Goal: Information Seeking & Learning: Learn about a topic

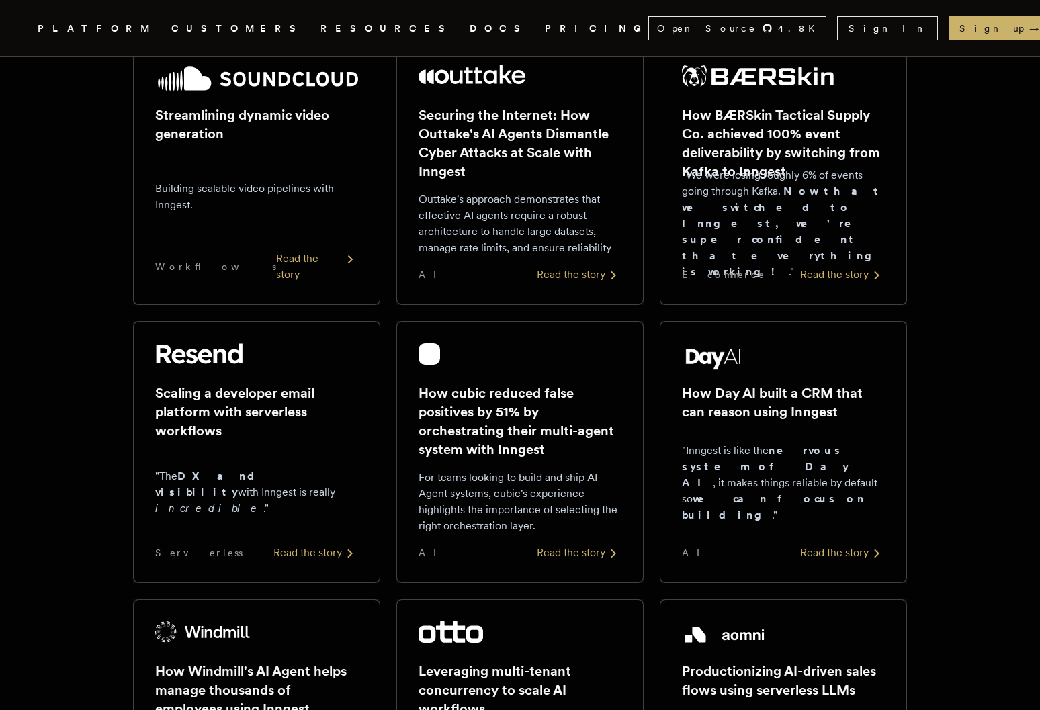
scroll to position [247, 0]
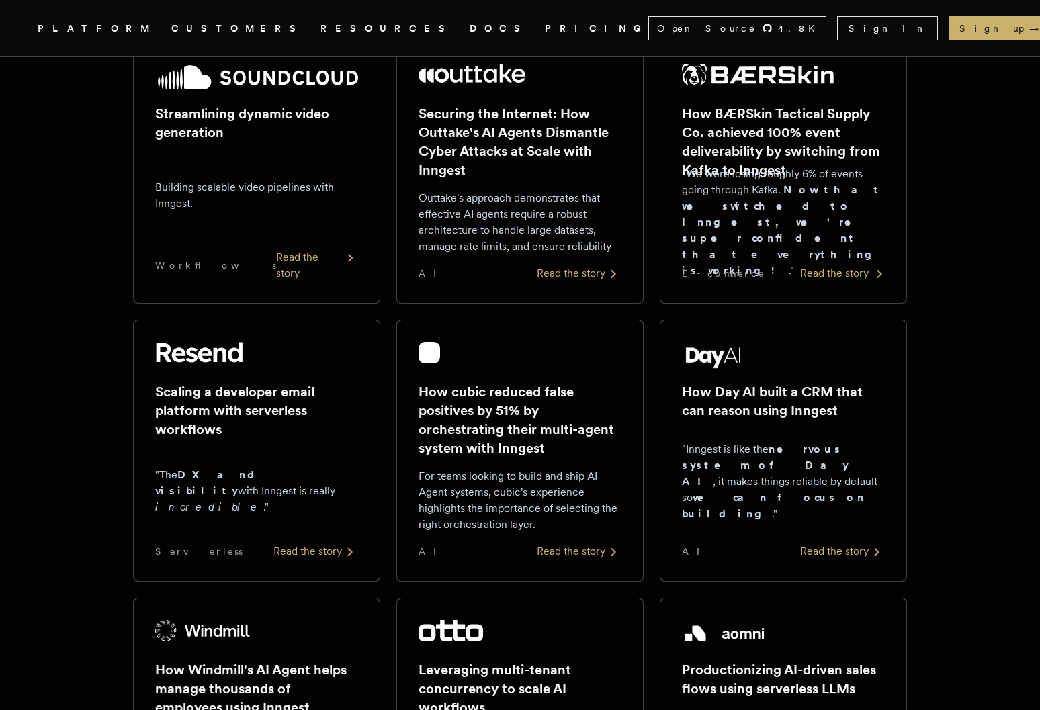
click at [822, 275] on div "Read the story" at bounding box center [842, 273] width 85 height 16
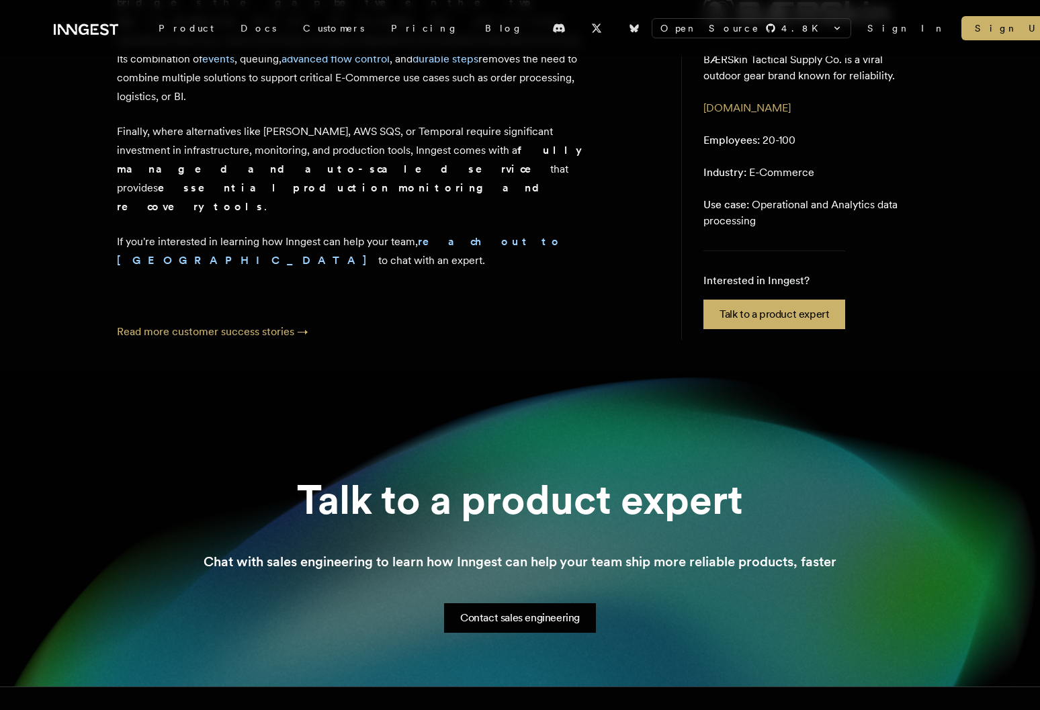
scroll to position [3043, 0]
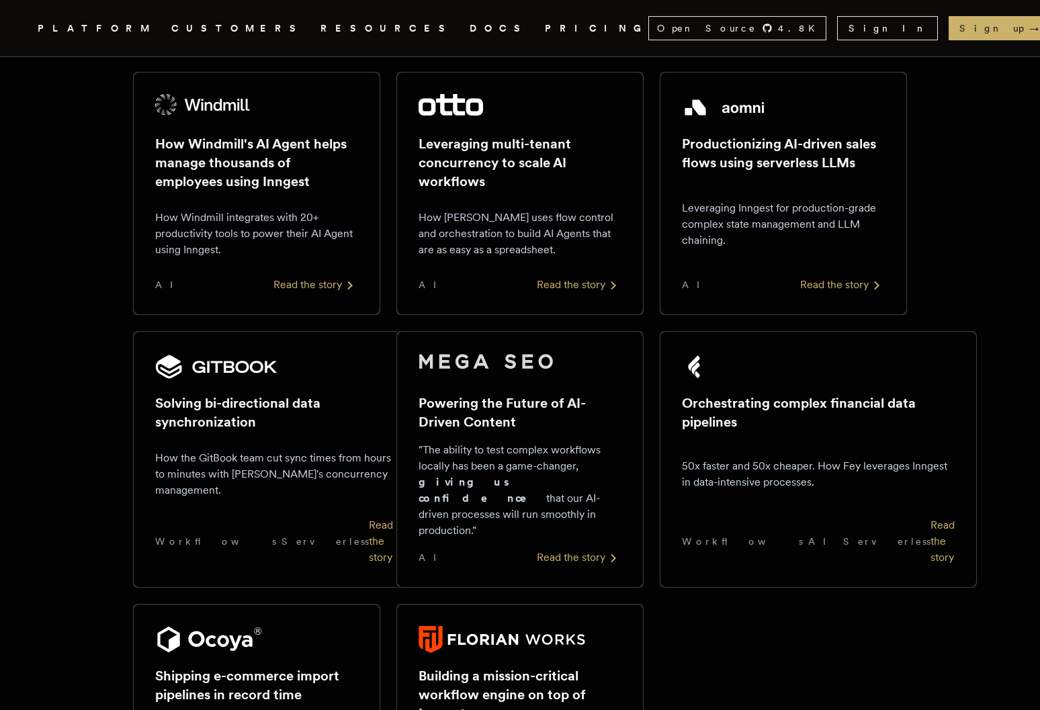
scroll to position [925, 0]
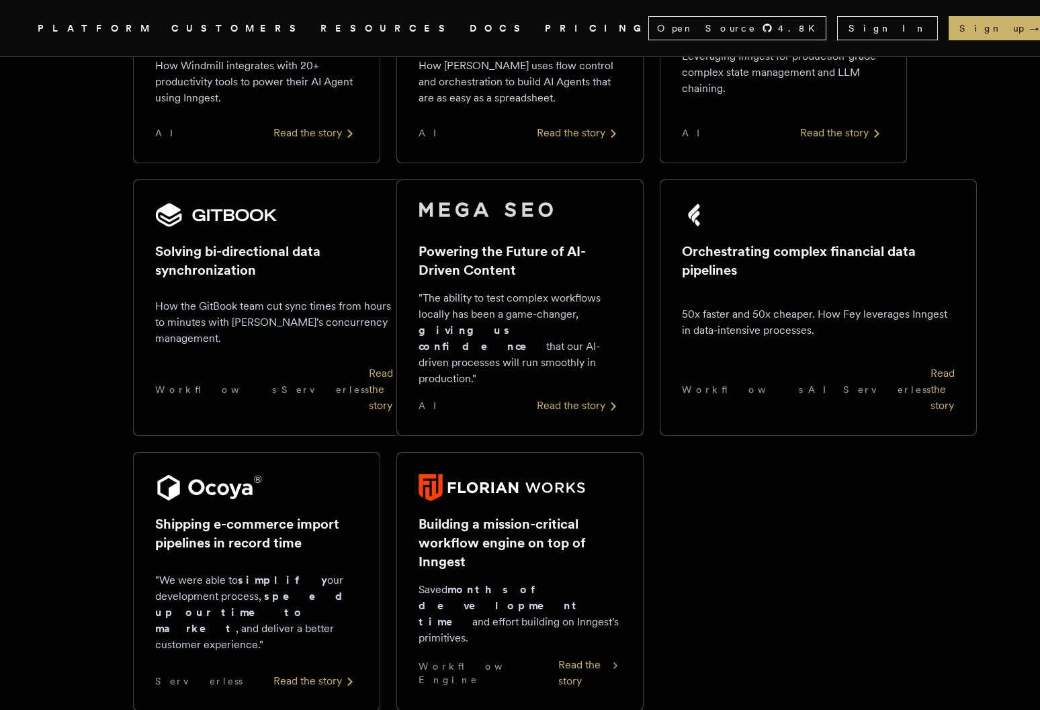
click at [930, 369] on div "Read the story" at bounding box center [942, 389] width 24 height 48
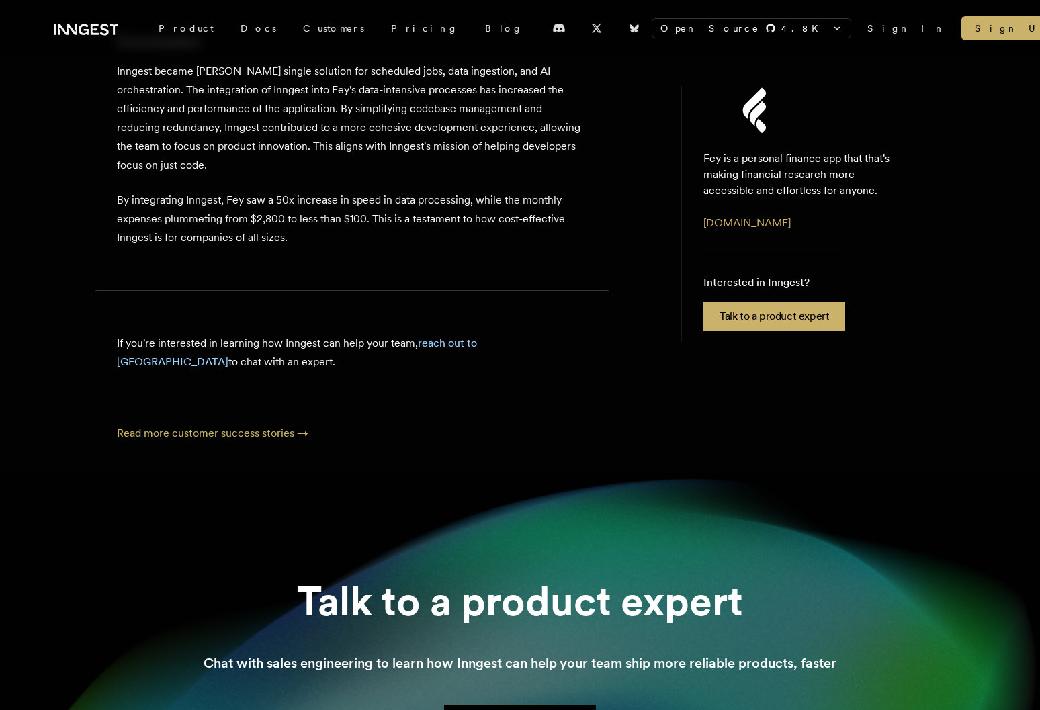
scroll to position [3676, 0]
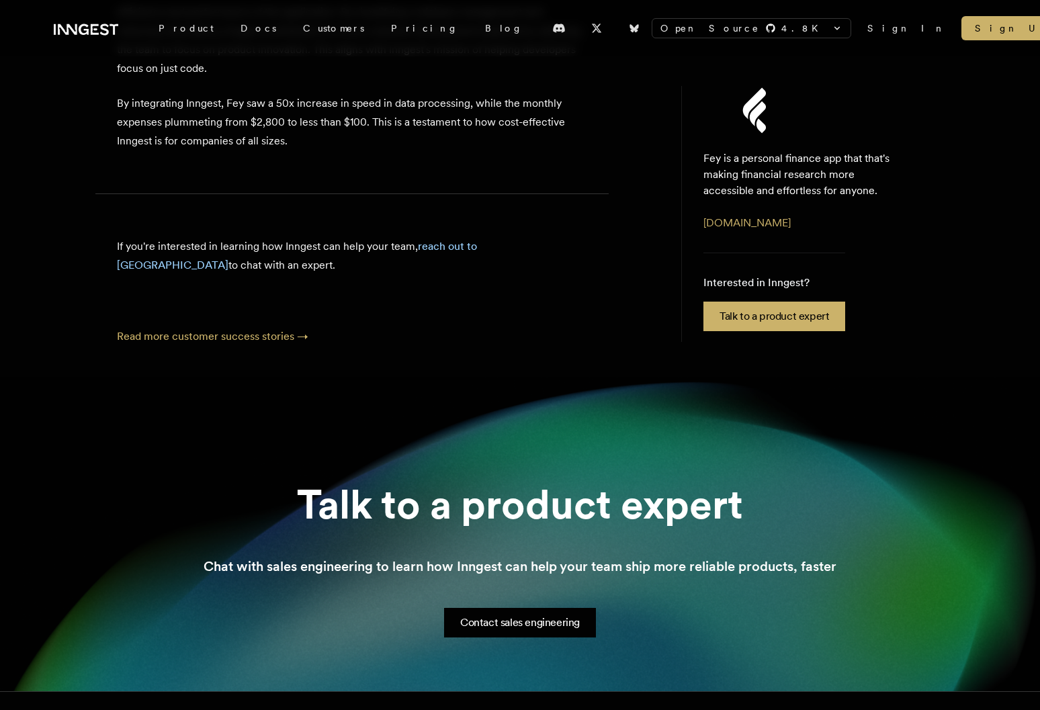
click at [111, 31] on icon at bounding box center [86, 29] width 64 height 16
